Goal: Task Accomplishment & Management: Use online tool/utility

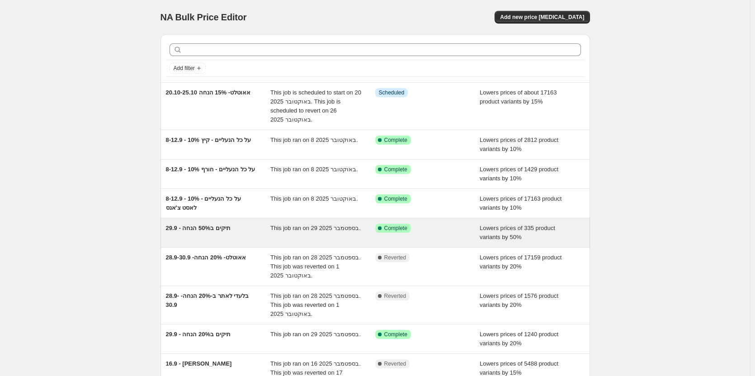
click at [192, 229] on span "29.9 - תיקים ב50% הנחה" at bounding box center [198, 228] width 65 height 7
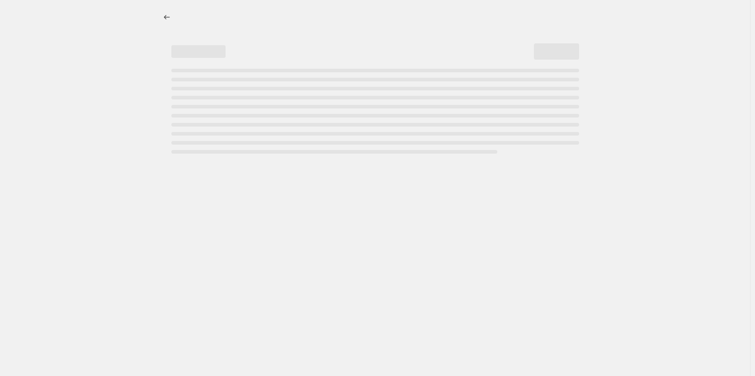
select select "percentage"
select select "collection"
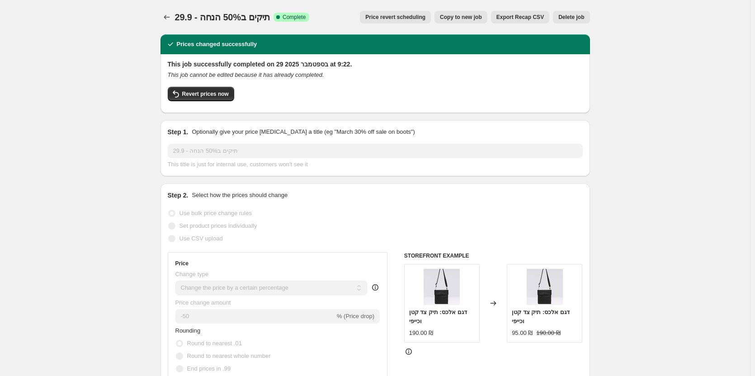
click at [423, 19] on span "Price revert scheduling" at bounding box center [395, 17] width 60 height 7
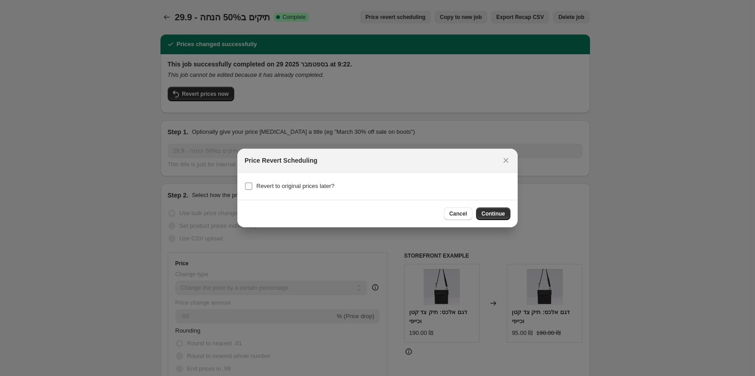
click at [310, 187] on span "Revert to original prices later?" at bounding box center [295, 186] width 78 height 7
click at [252, 187] on input "Revert to original prices later?" at bounding box center [248, 186] width 7 height 7
checkbox input "true"
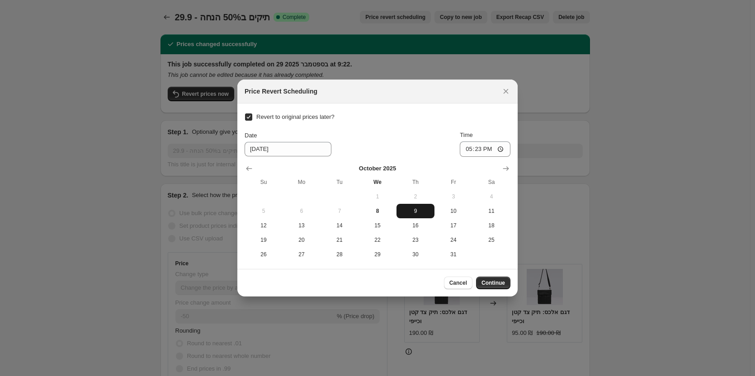
click at [416, 214] on span "9" at bounding box center [415, 210] width 31 height 7
click at [410, 211] on span "9" at bounding box center [415, 210] width 31 height 7
click at [493, 150] on input "17:23" at bounding box center [485, 148] width 51 height 15
click at [475, 151] on input "17:23" at bounding box center [485, 148] width 51 height 15
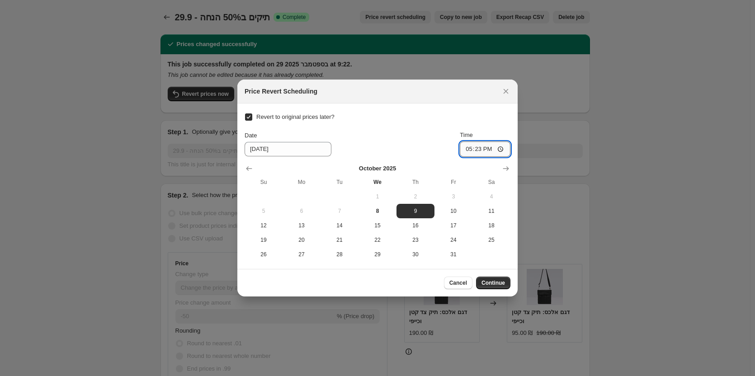
click at [479, 148] on input "17:23" at bounding box center [485, 148] width 51 height 15
type input "23:59"
click at [505, 282] on button "Continue" at bounding box center [493, 283] width 34 height 13
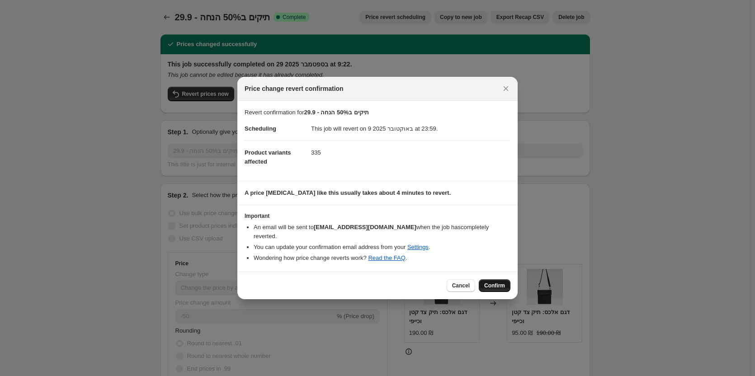
click at [500, 282] on span "Confirm" at bounding box center [494, 285] width 21 height 7
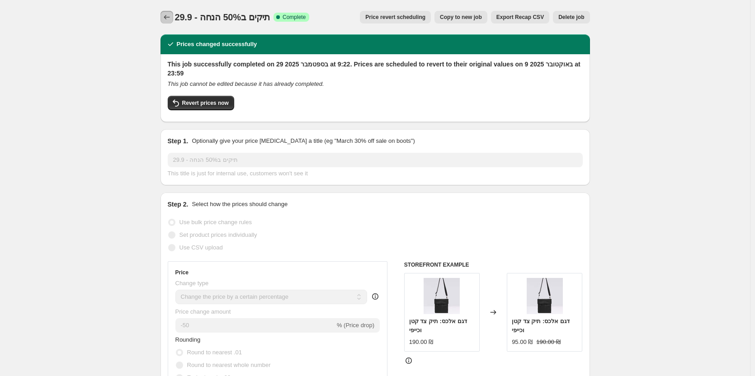
click at [170, 15] on icon "Price change jobs" at bounding box center [166, 17] width 9 height 9
